Goal: Navigation & Orientation: Understand site structure

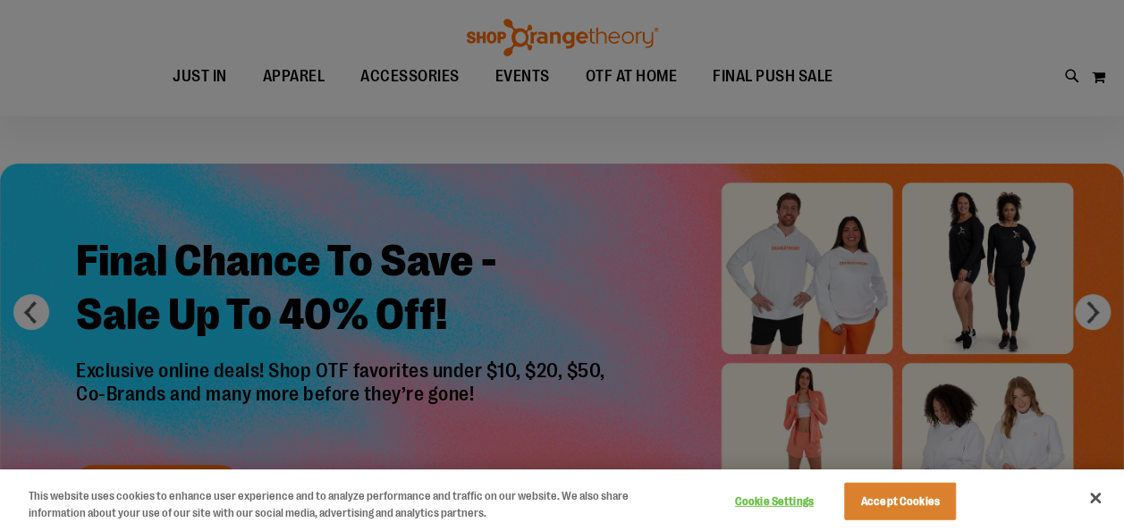
scroll to position [131, 0]
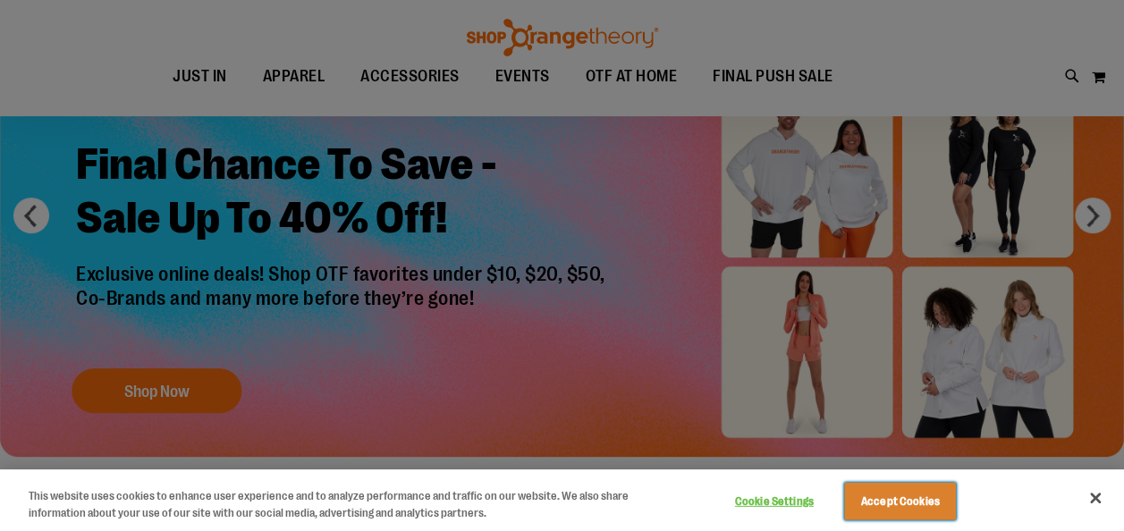
click at [934, 492] on button "Accept Cookies" at bounding box center [900, 502] width 112 height 38
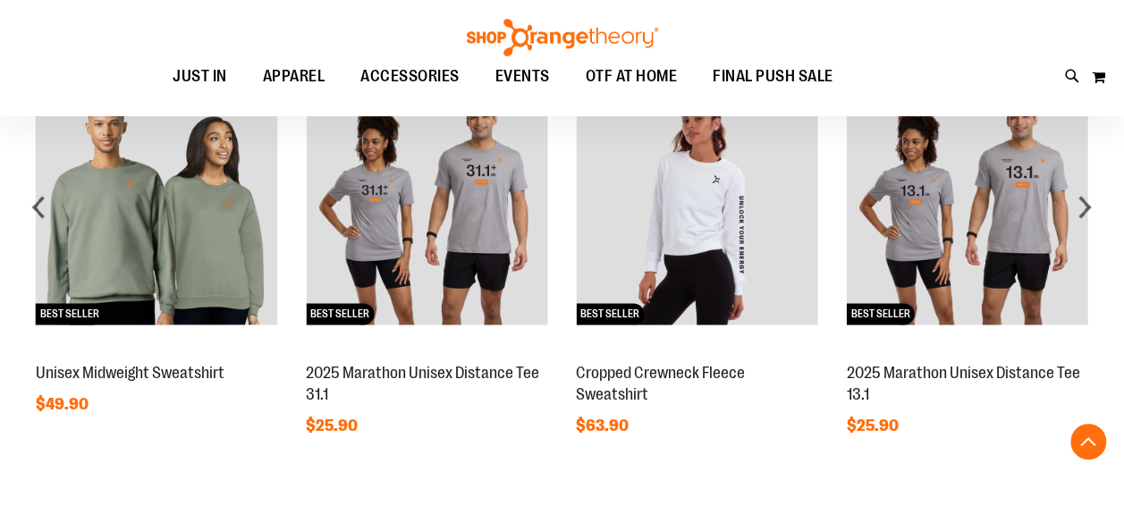
scroll to position [1320, 0]
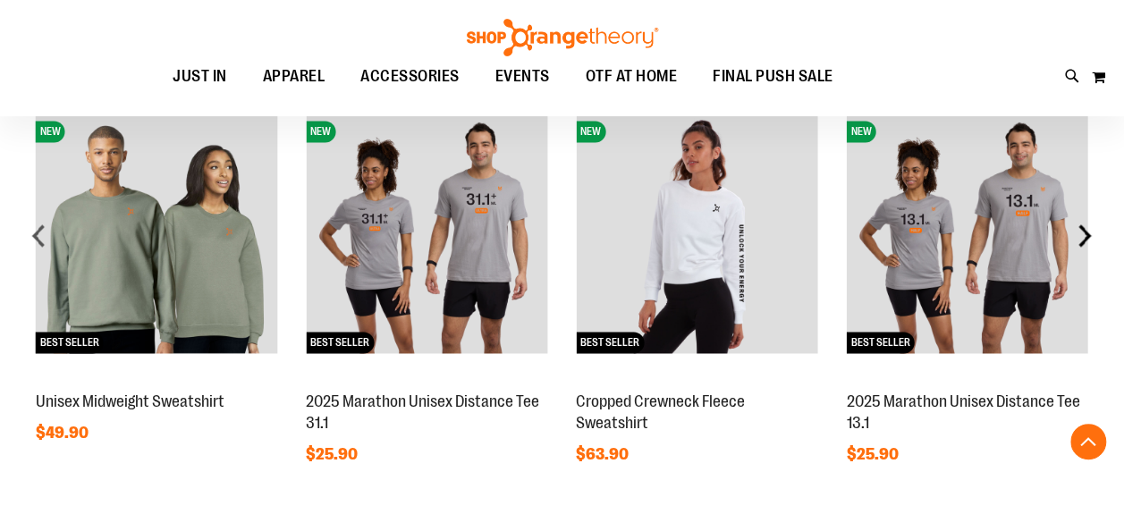
click at [1084, 240] on div "next" at bounding box center [1085, 235] width 36 height 36
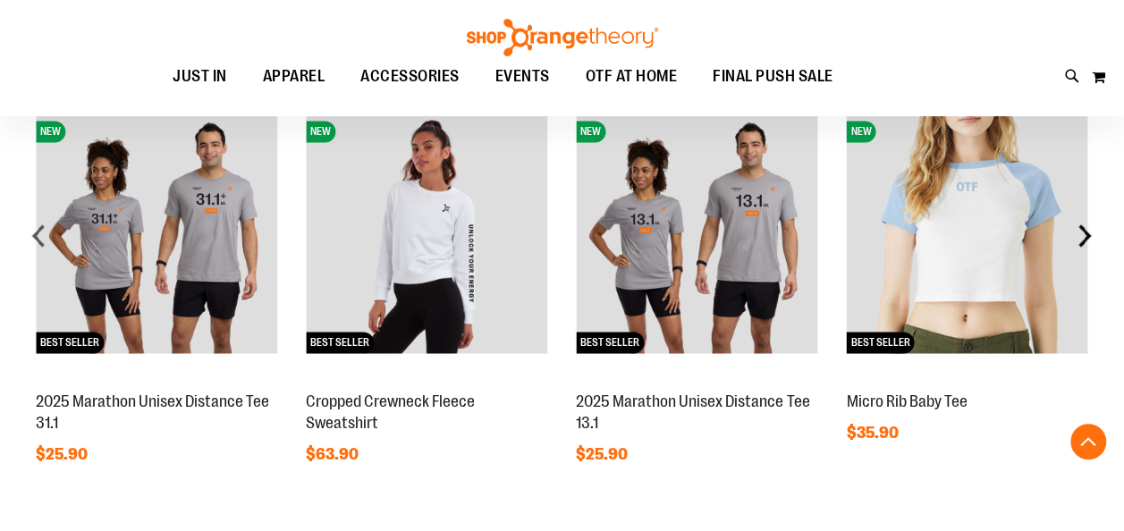
click at [1084, 240] on div "next" at bounding box center [1085, 235] width 36 height 36
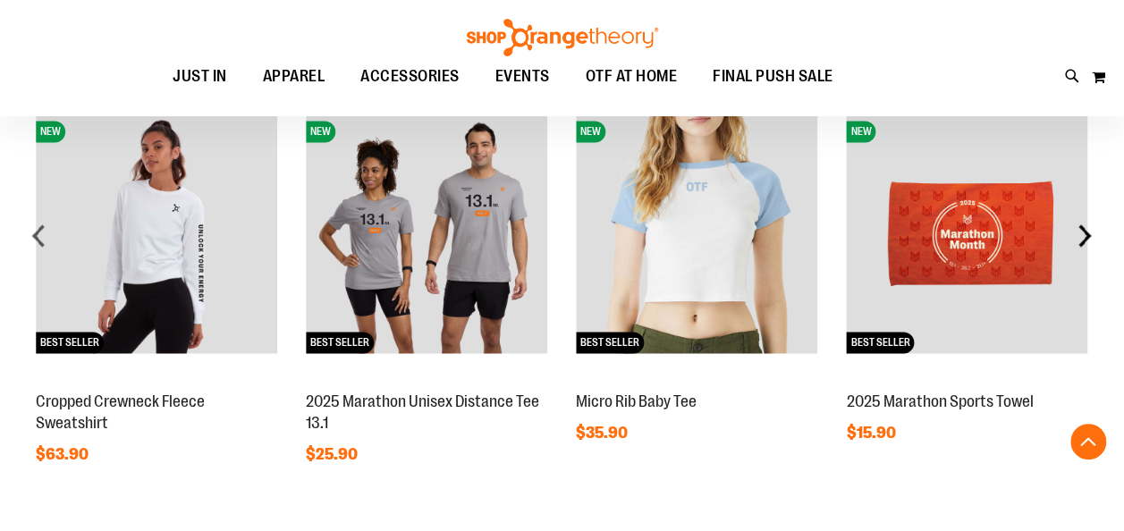
click at [1084, 240] on div "next" at bounding box center [1085, 235] width 36 height 36
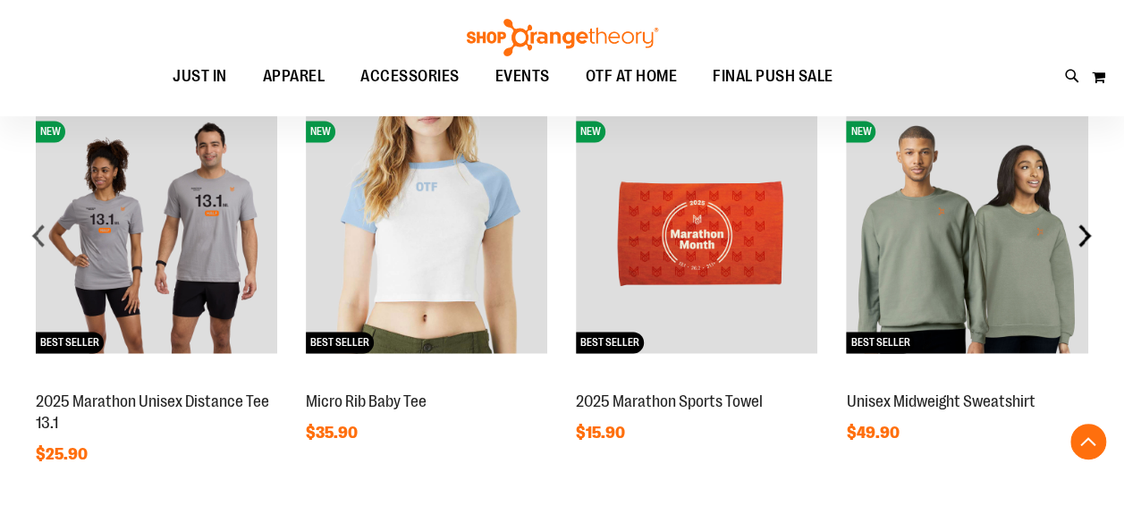
click at [1083, 240] on div "next" at bounding box center [1085, 235] width 36 height 36
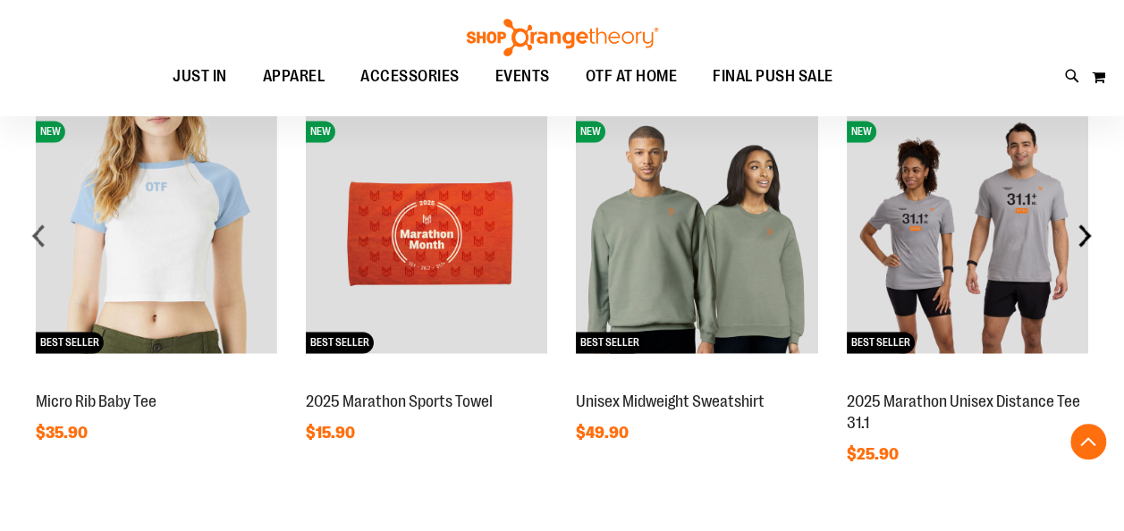
click at [1083, 240] on div "next" at bounding box center [1085, 235] width 36 height 36
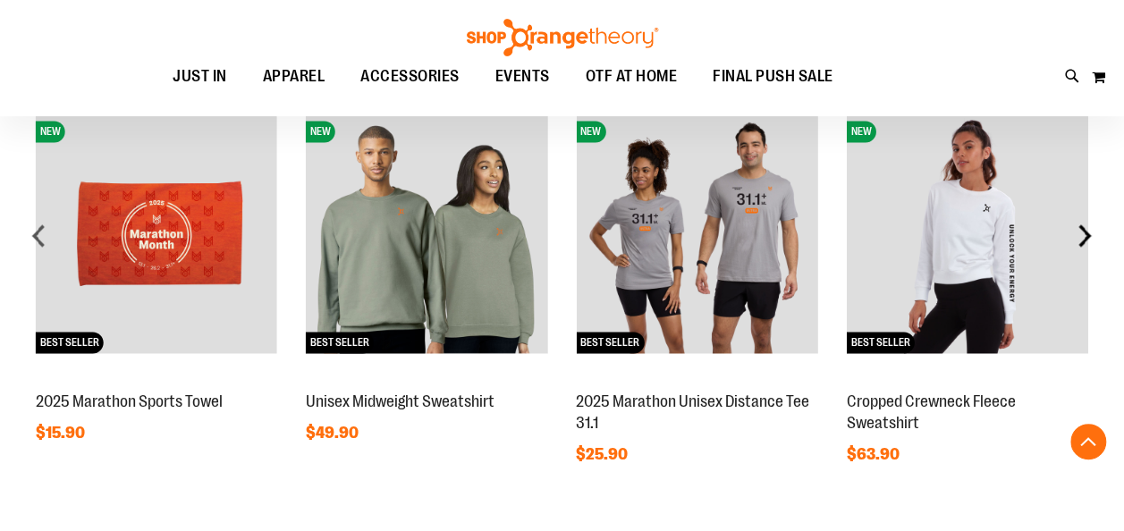
click at [1083, 240] on div "next" at bounding box center [1085, 235] width 36 height 36
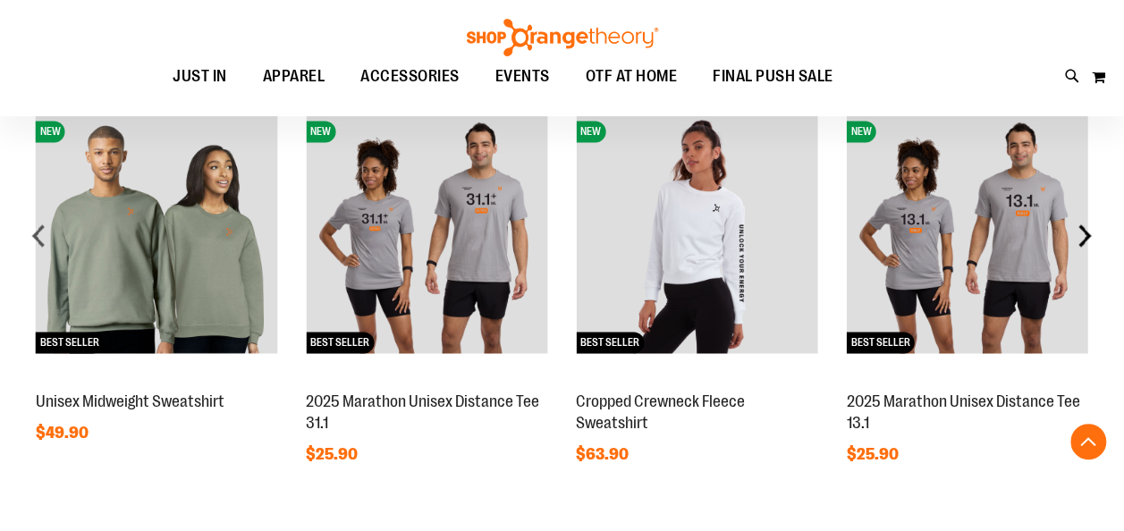
click at [1082, 240] on div "next" at bounding box center [1085, 235] width 36 height 36
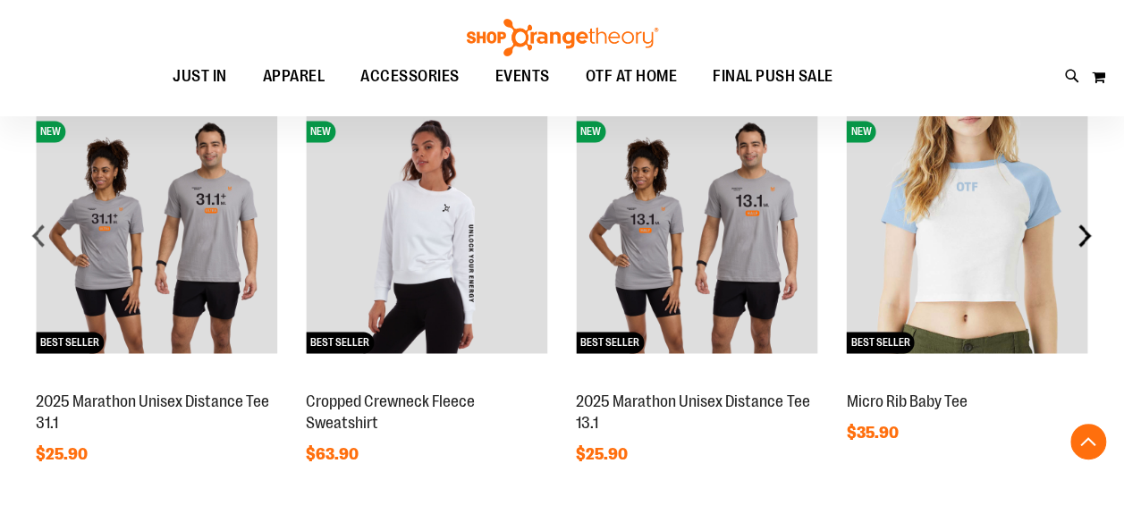
click at [1082, 240] on div "next" at bounding box center [1085, 235] width 36 height 36
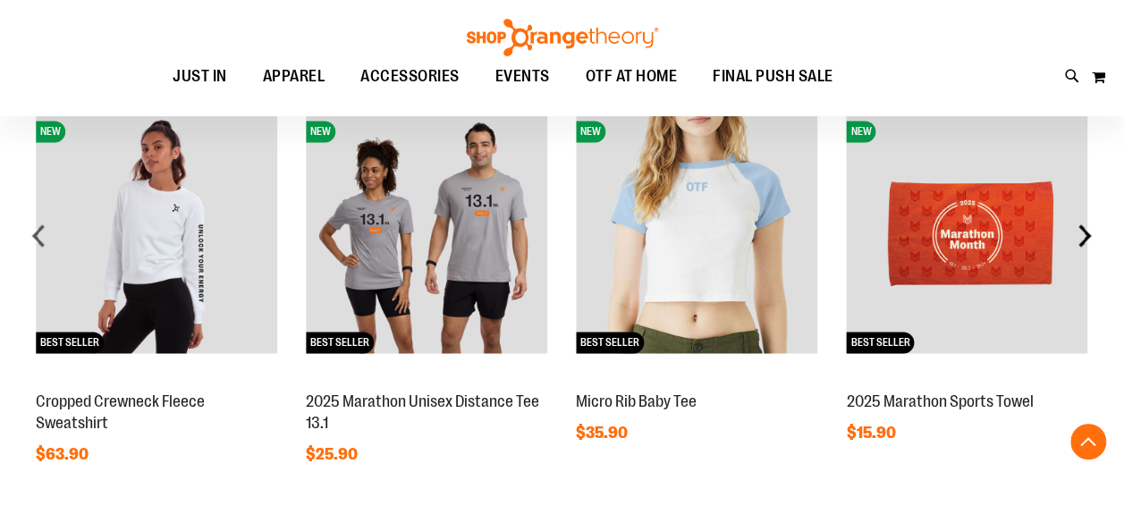
click at [1082, 240] on div "next" at bounding box center [1085, 235] width 36 height 36
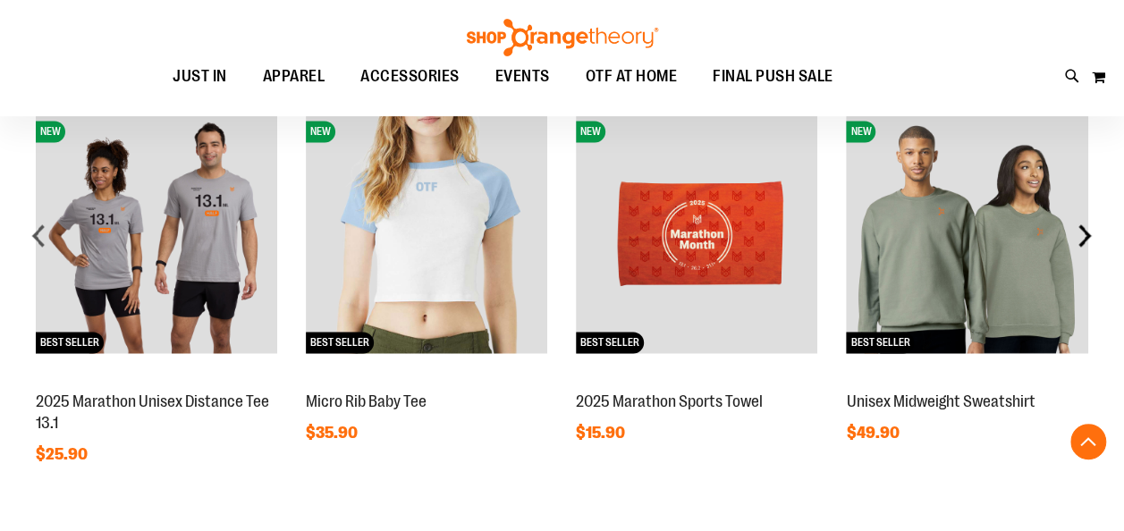
click at [1082, 240] on div "next" at bounding box center [1085, 235] width 36 height 36
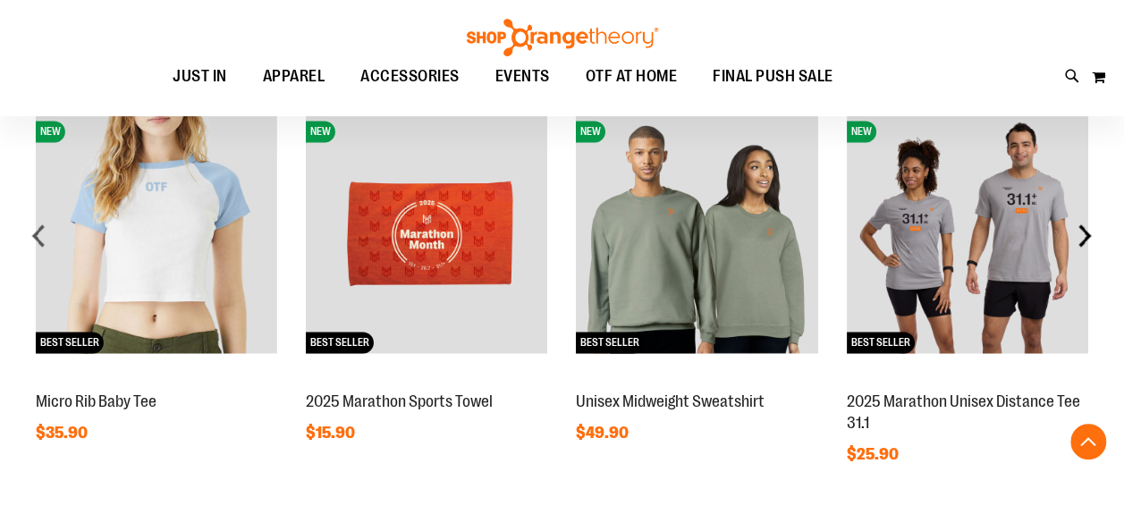
click at [1082, 240] on div "next" at bounding box center [1085, 235] width 36 height 36
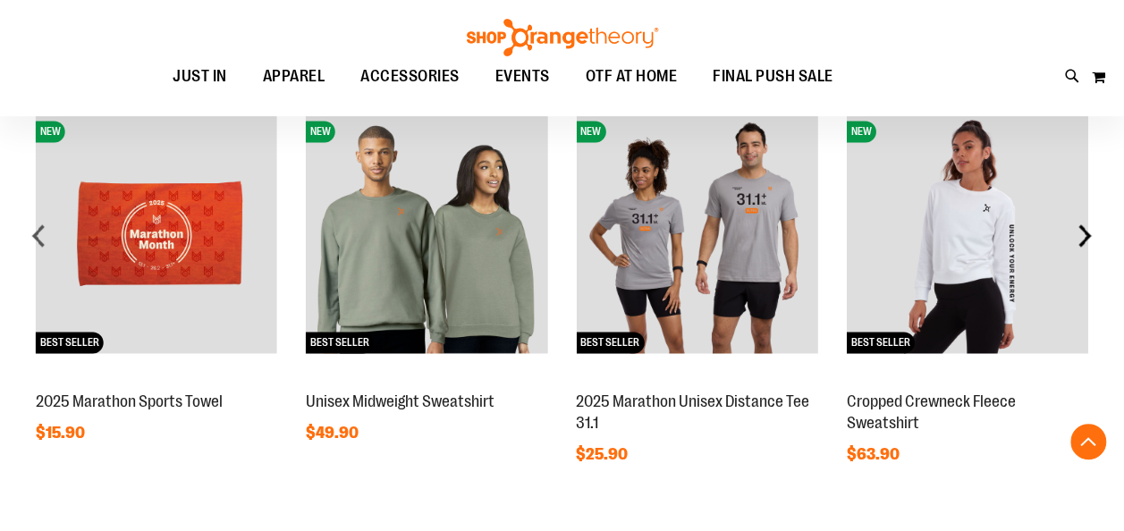
click at [1082, 240] on div "next" at bounding box center [1085, 235] width 36 height 36
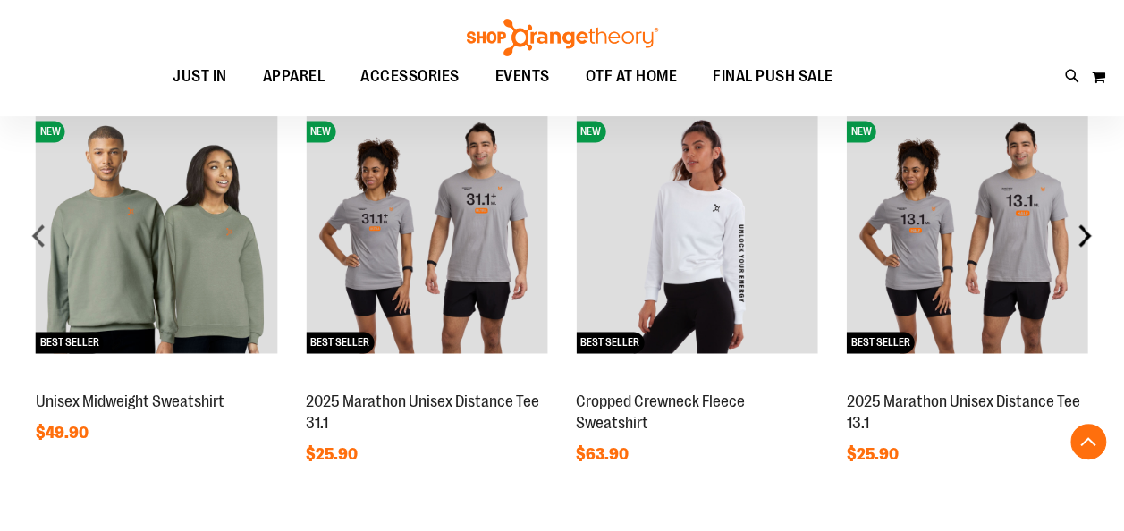
click at [1082, 239] on div "next" at bounding box center [1085, 235] width 36 height 36
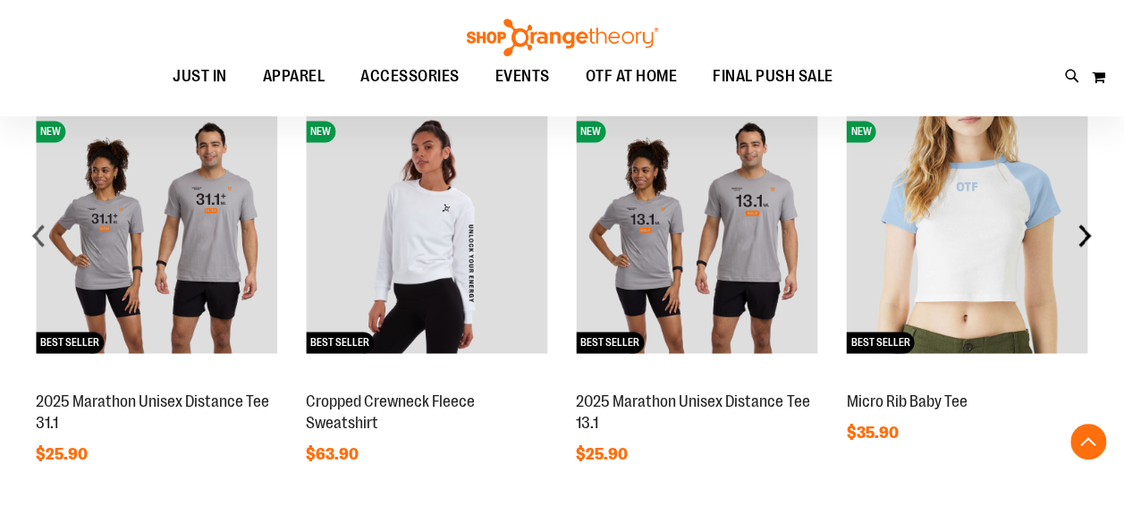
click at [1082, 239] on div "next" at bounding box center [1085, 235] width 36 height 36
